Goal: Task Accomplishment & Management: Use online tool/utility

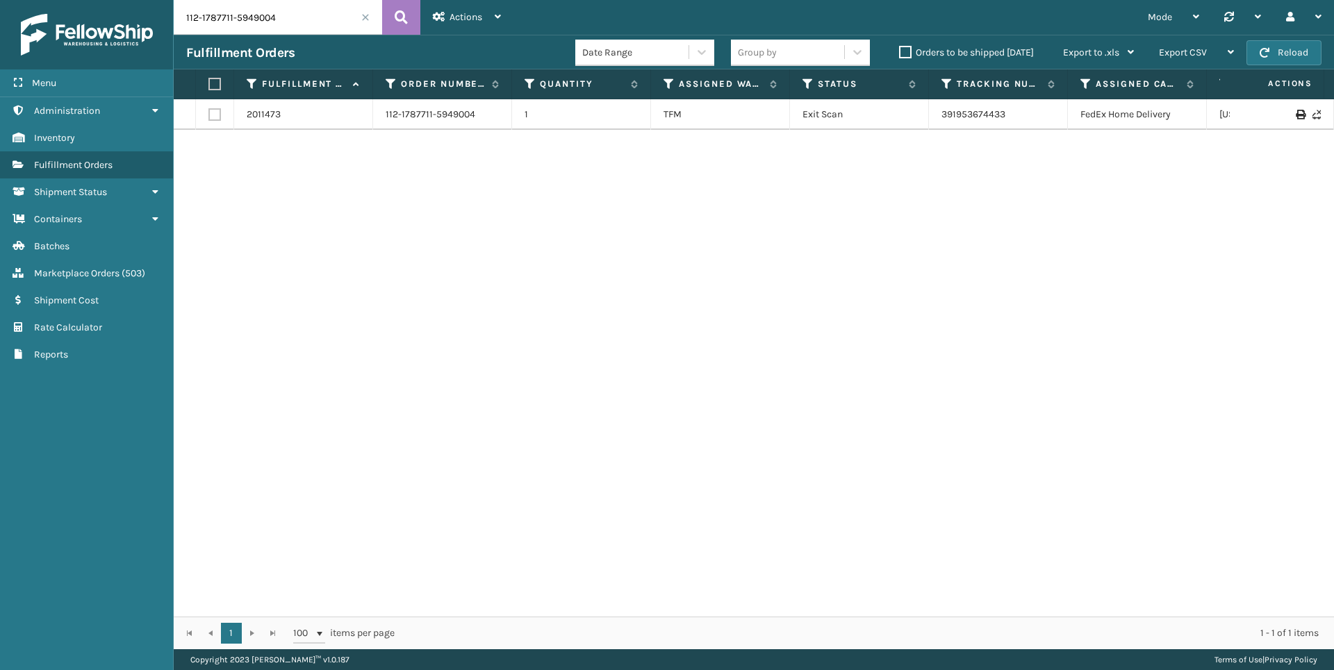
click at [130, 270] on span "( 503 )" at bounding box center [134, 273] width 24 height 12
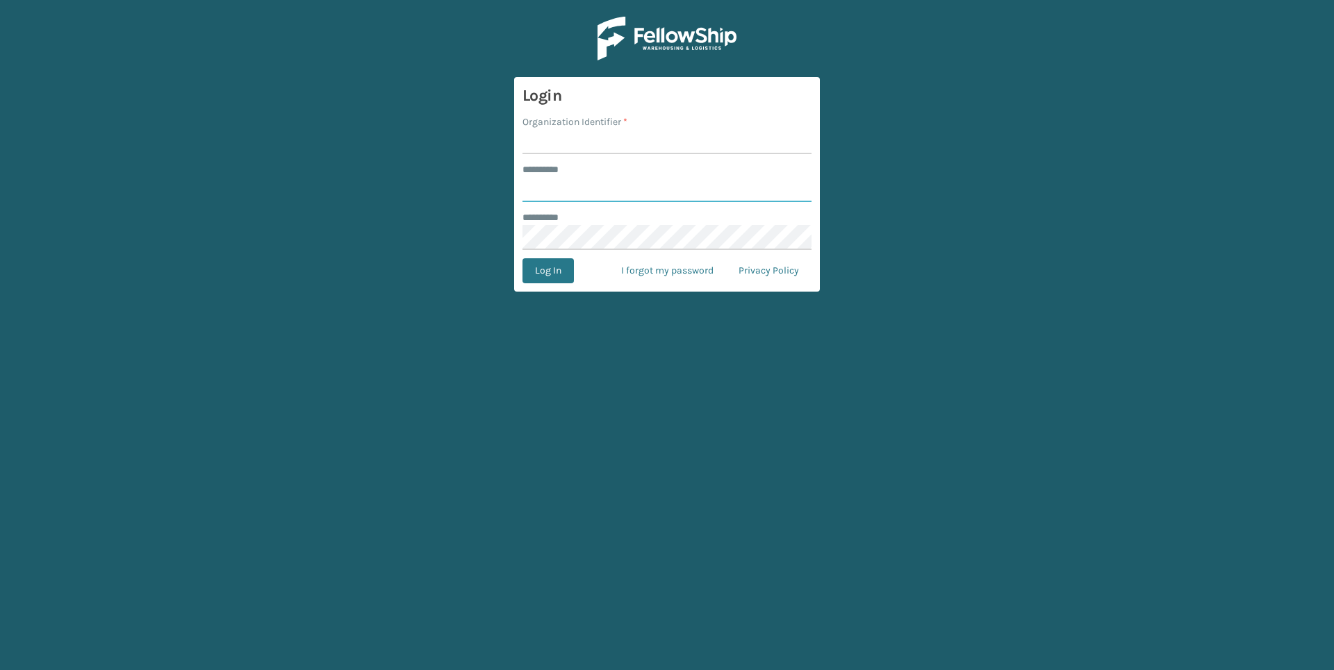
type input "******"
click at [549, 145] on input "Organization Identifier *" at bounding box center [666, 141] width 289 height 25
type input "Foamtex"
click at [555, 272] on button "Log In" at bounding box center [547, 270] width 51 height 25
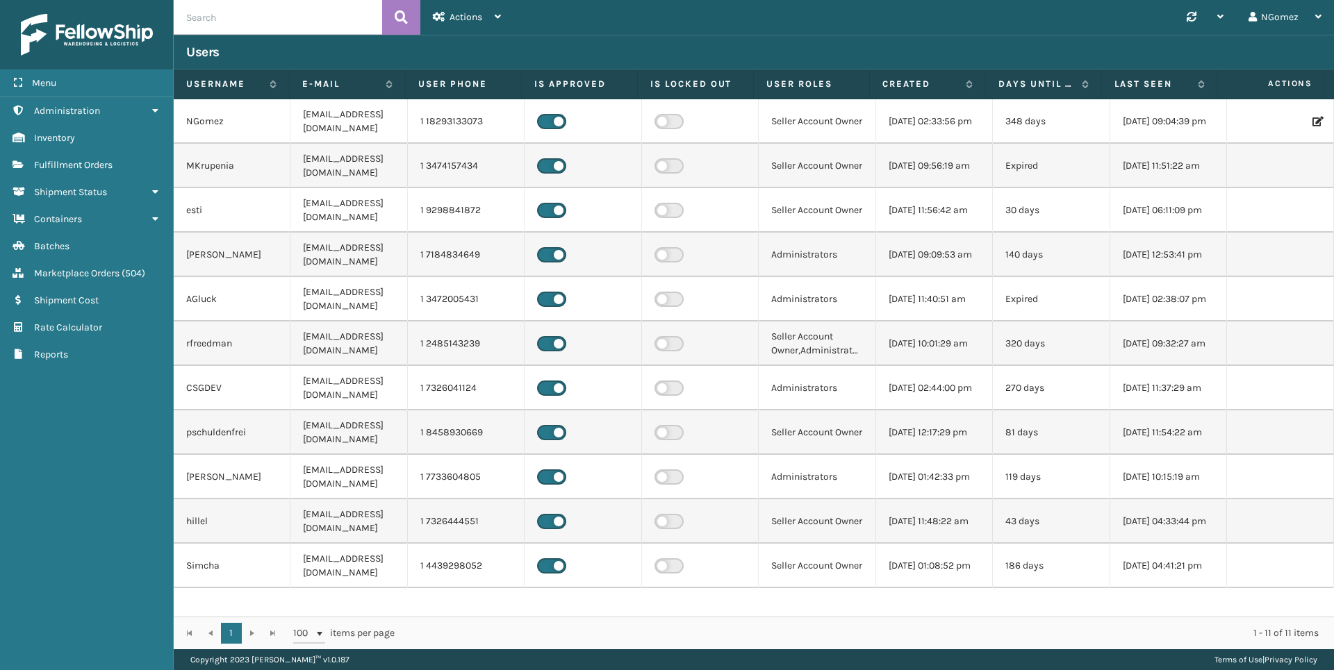
click at [268, 28] on input "text" at bounding box center [278, 17] width 208 height 35
paste input "CG3480"
click at [197, 17] on input "CG3480" at bounding box center [278, 17] width 208 height 35
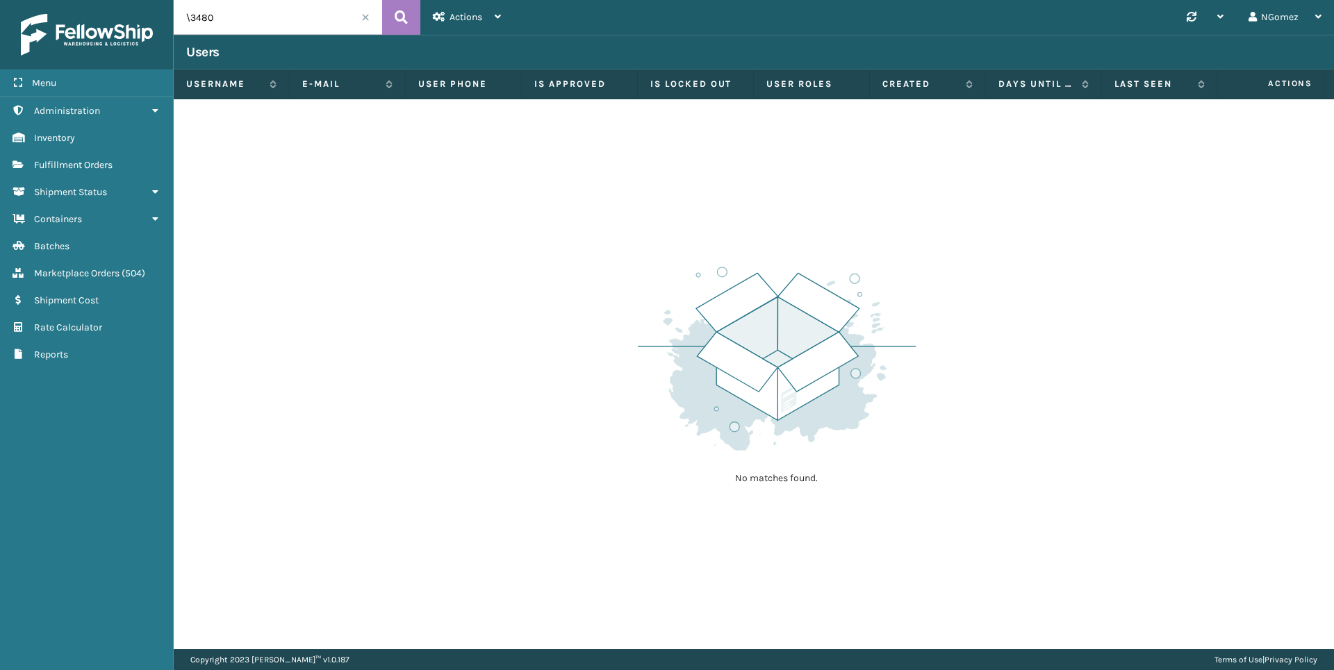
type input "3480"
click at [96, 267] on link "Marketplace Orders ( 504 )" at bounding box center [86, 273] width 173 height 27
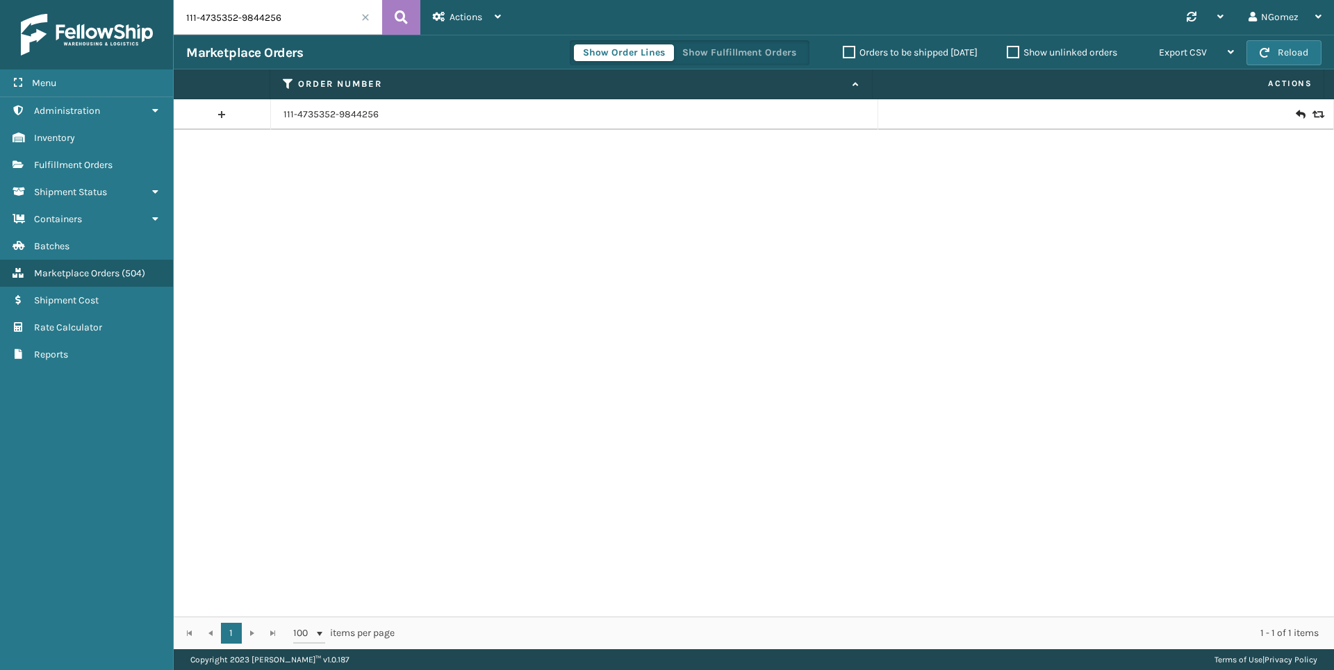
click at [273, 21] on input "111-4735352-9844256" at bounding box center [278, 17] width 208 height 35
paste input "CG3480"
click at [200, 16] on input "CG3480" at bounding box center [278, 17] width 208 height 35
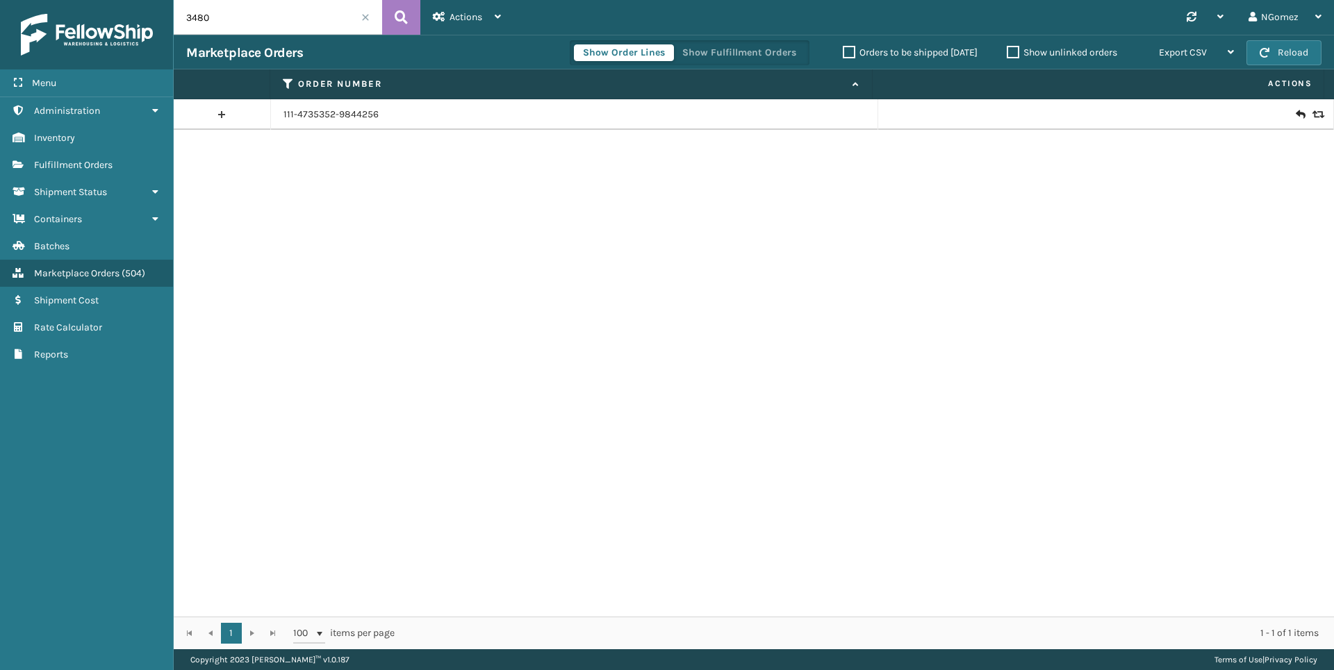
type input "3480"
click at [1296, 111] on icon at bounding box center [1300, 115] width 8 height 14
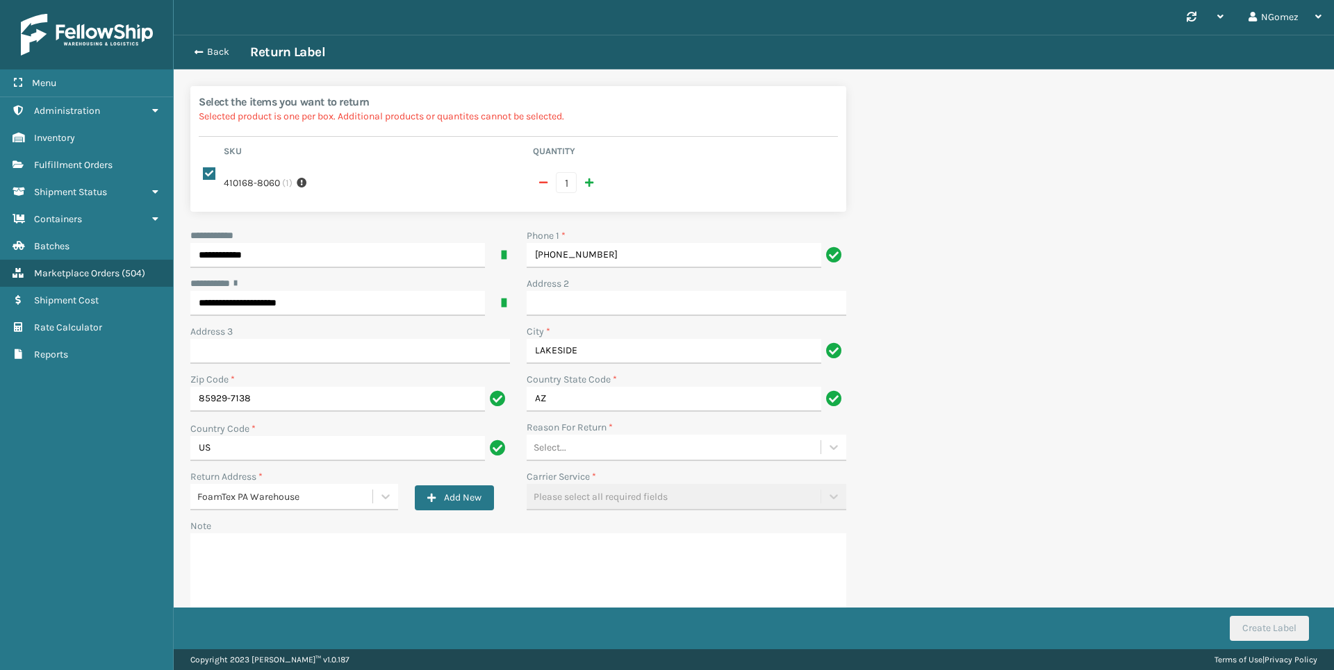
click at [808, 461] on div "**********" at bounding box center [518, 430] width 672 height 402
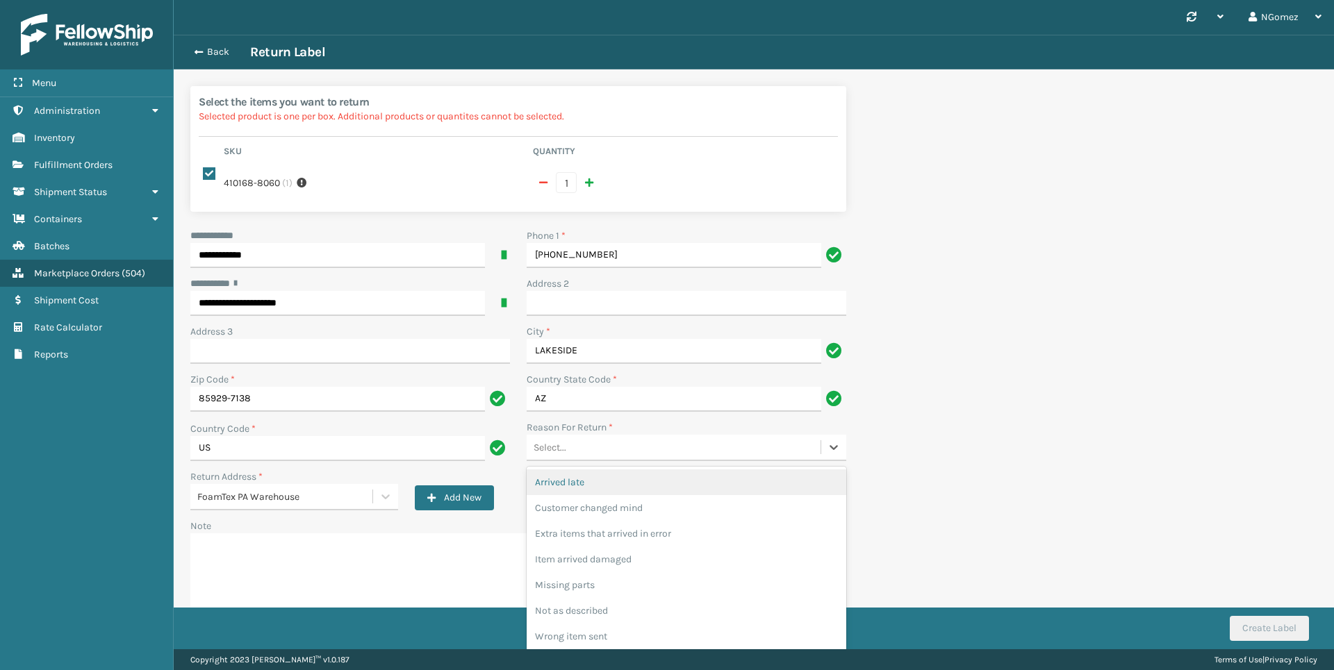
click at [762, 442] on div "Select..." at bounding box center [674, 447] width 294 height 23
click at [672, 512] on div "Customer changed mind" at bounding box center [687, 508] width 320 height 26
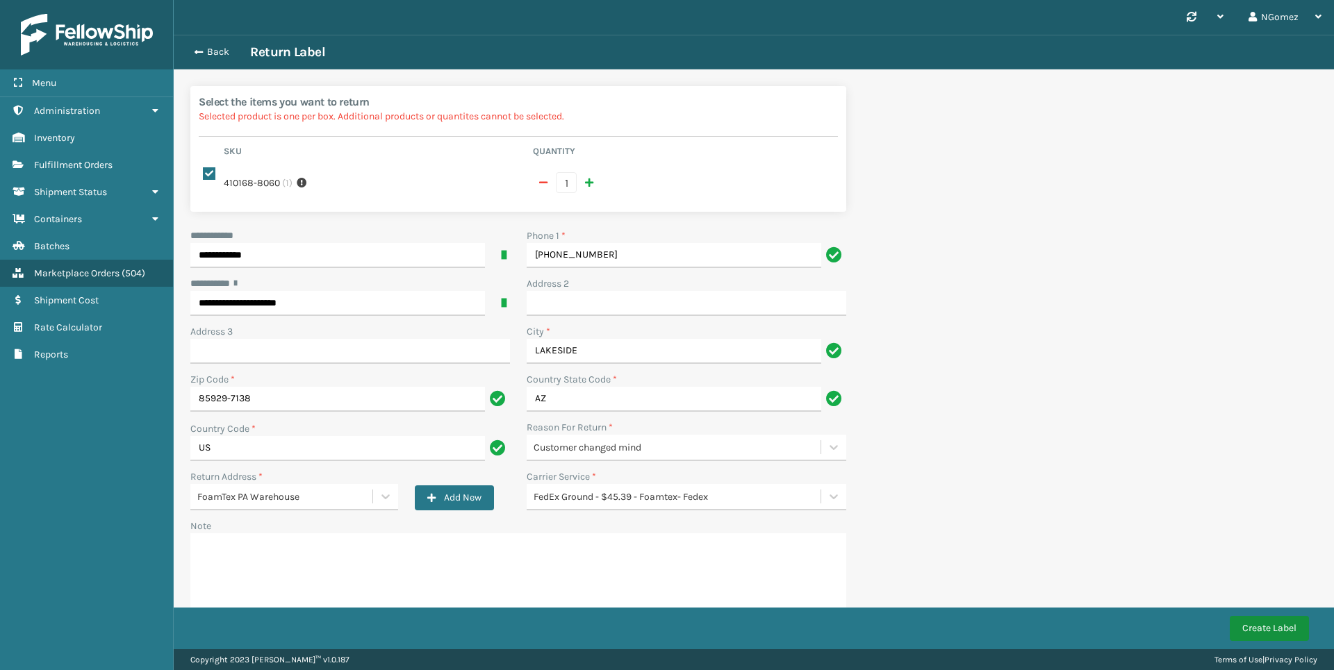
click at [1252, 636] on button "Create Label" at bounding box center [1269, 628] width 79 height 25
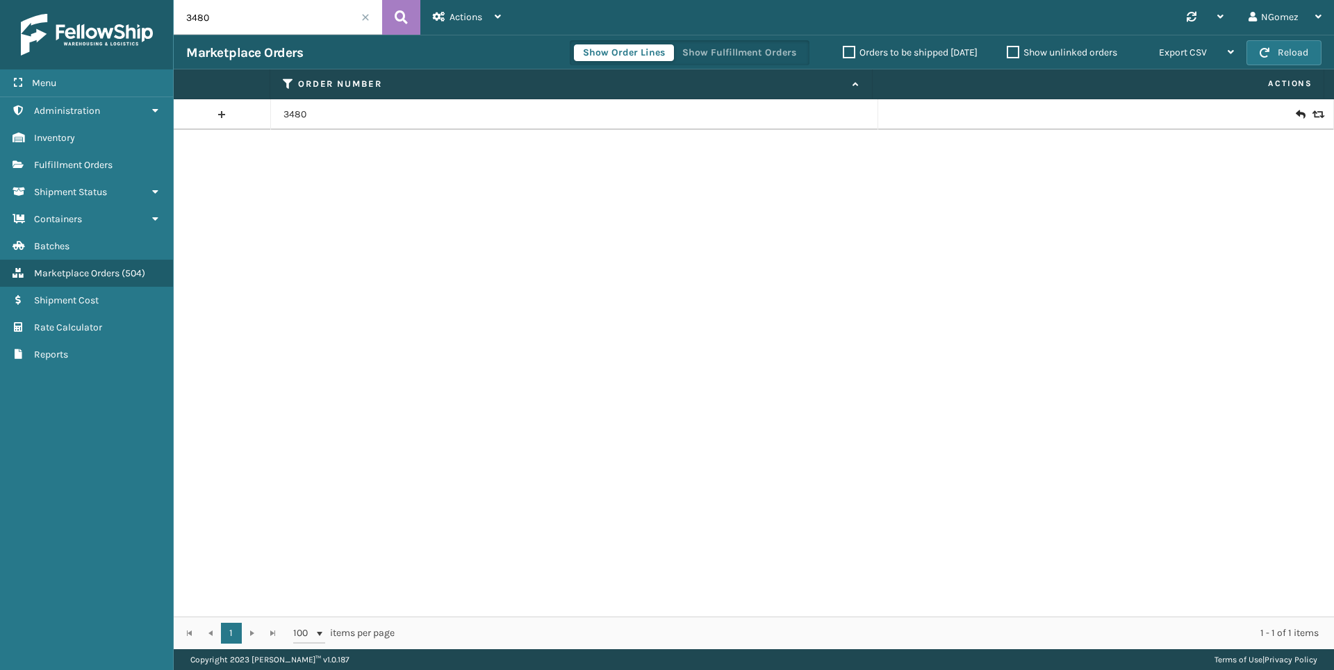
click at [231, 21] on input "3480" at bounding box center [278, 17] width 208 height 35
type input "3551"
click at [100, 167] on span "Fulfillment Orders" at bounding box center [73, 165] width 78 height 12
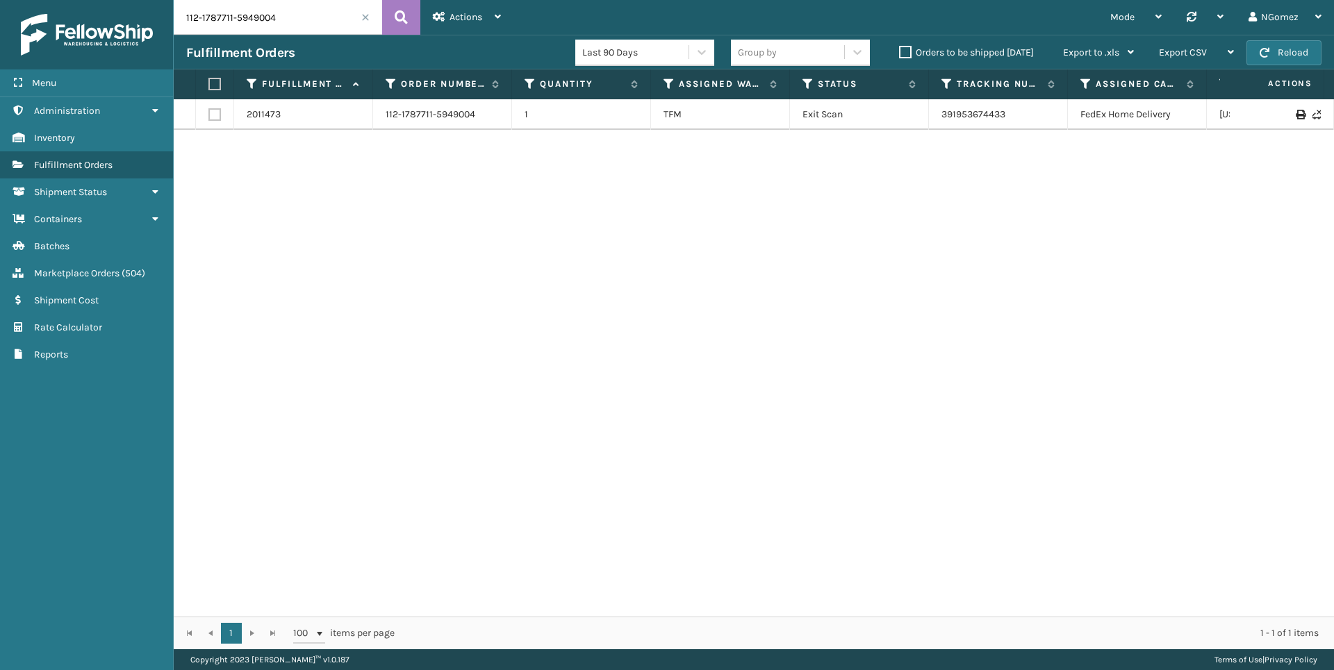
click at [284, 15] on input "112-1787711-5949004" at bounding box center [278, 17] width 208 height 35
click at [293, 363] on div "2036366 3551 1 [US_STATE] (TF Fulfillment) Exit Scan 883803992358 FedEx Home De…" at bounding box center [754, 358] width 1160 height 518
click at [277, 22] on input "3551" at bounding box center [278, 17] width 208 height 35
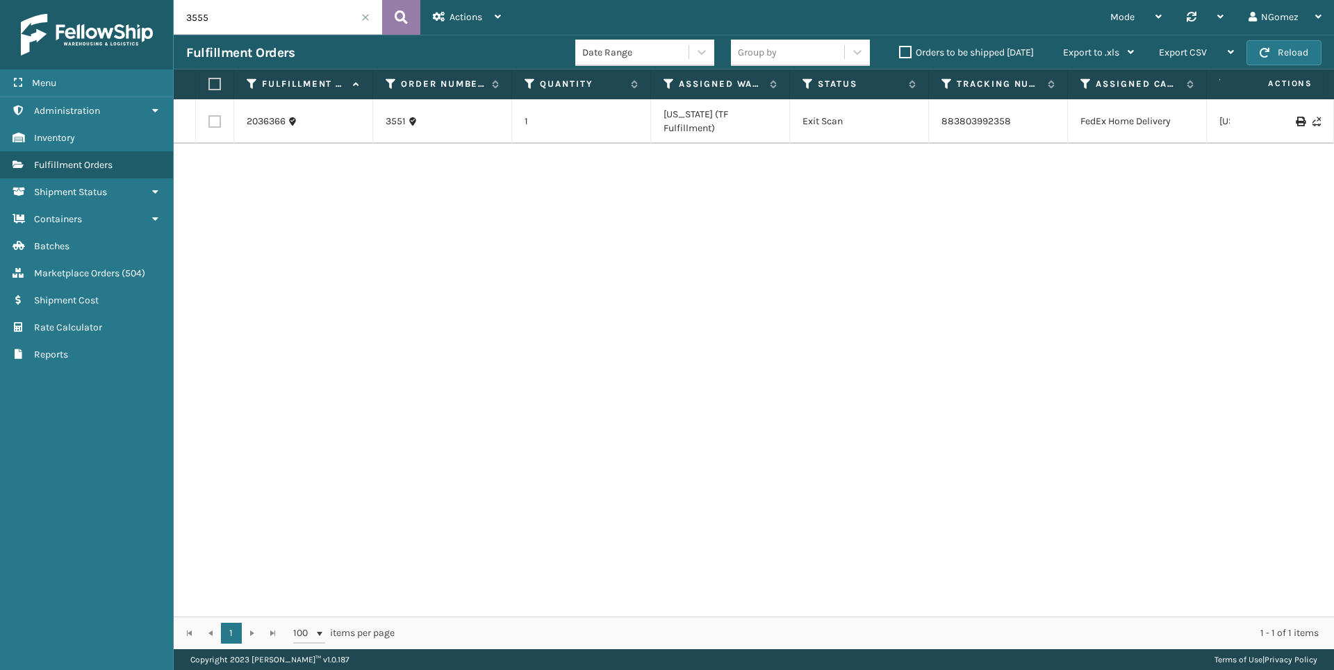
click at [410, 12] on button at bounding box center [401, 17] width 38 height 35
click at [231, 15] on input "3555" at bounding box center [278, 17] width 208 height 35
type input "3552"
